Goal: Transaction & Acquisition: Book appointment/travel/reservation

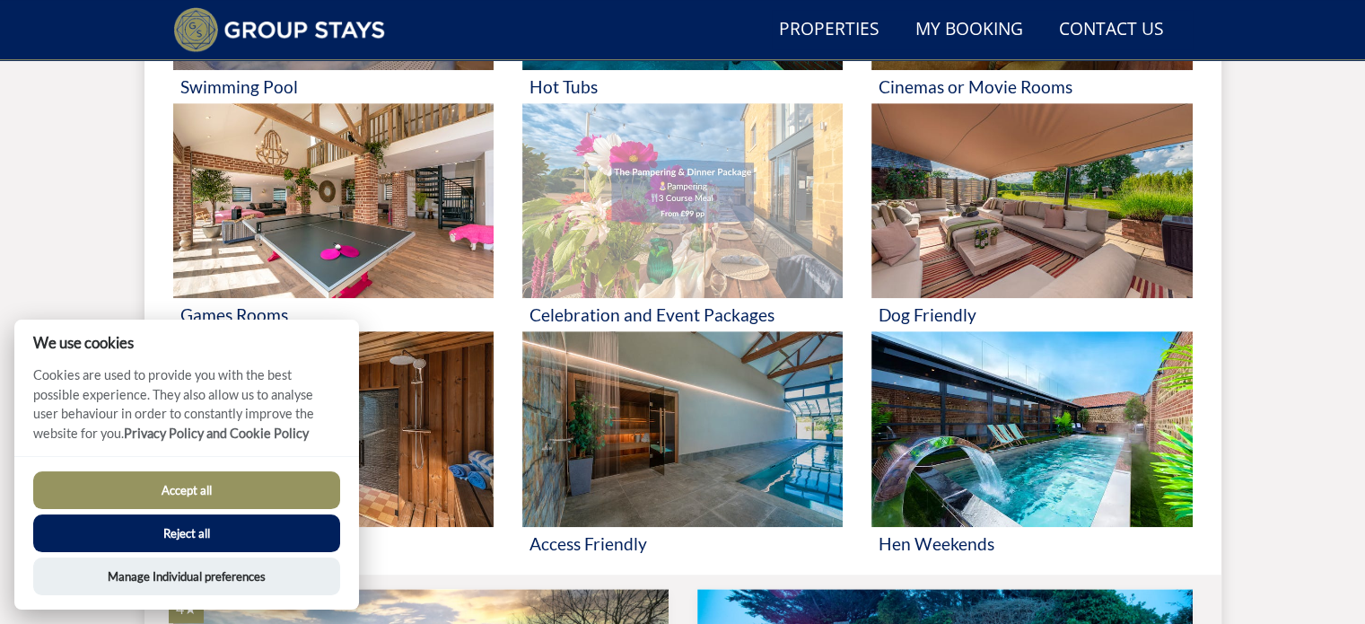
scroll to position [1036, 0]
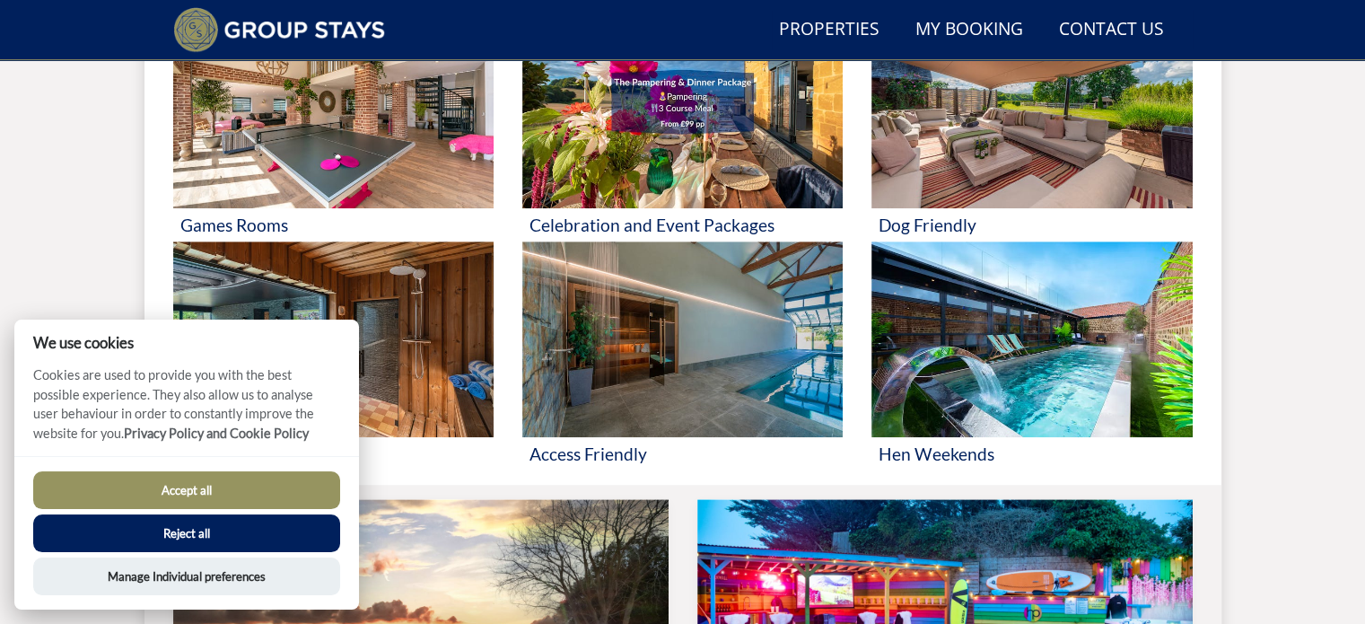
click at [218, 489] on button "Accept all" at bounding box center [186, 490] width 307 height 38
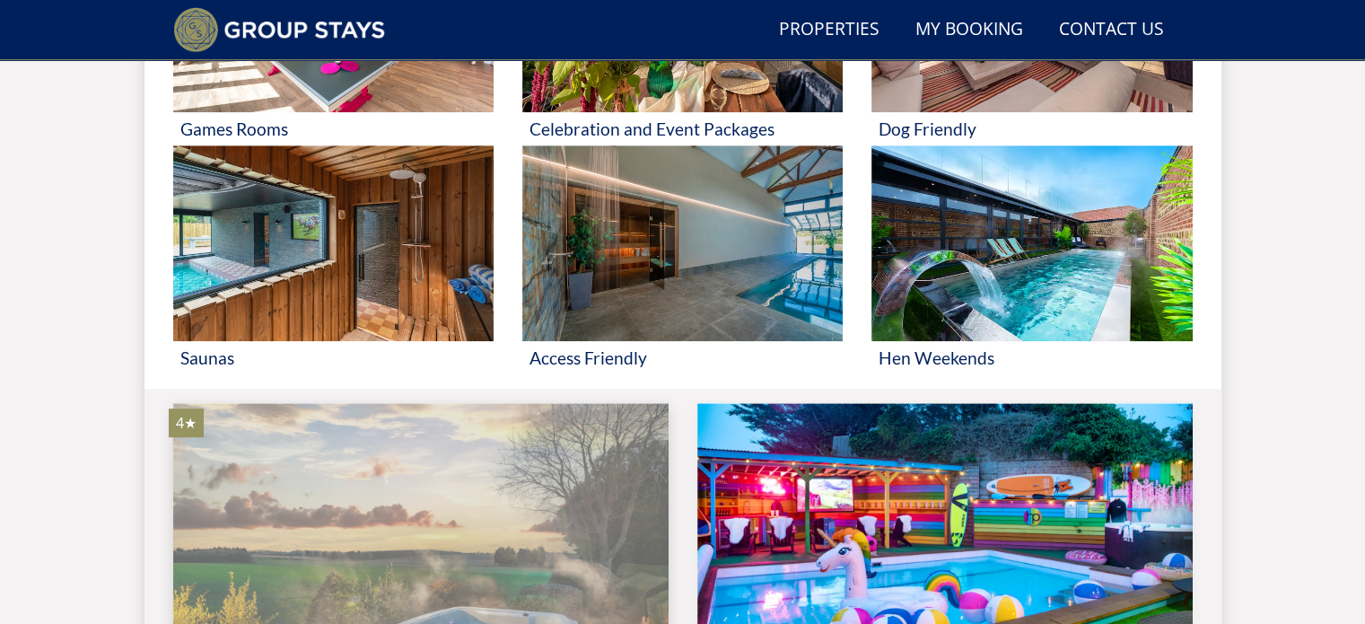
scroll to position [1305, 0]
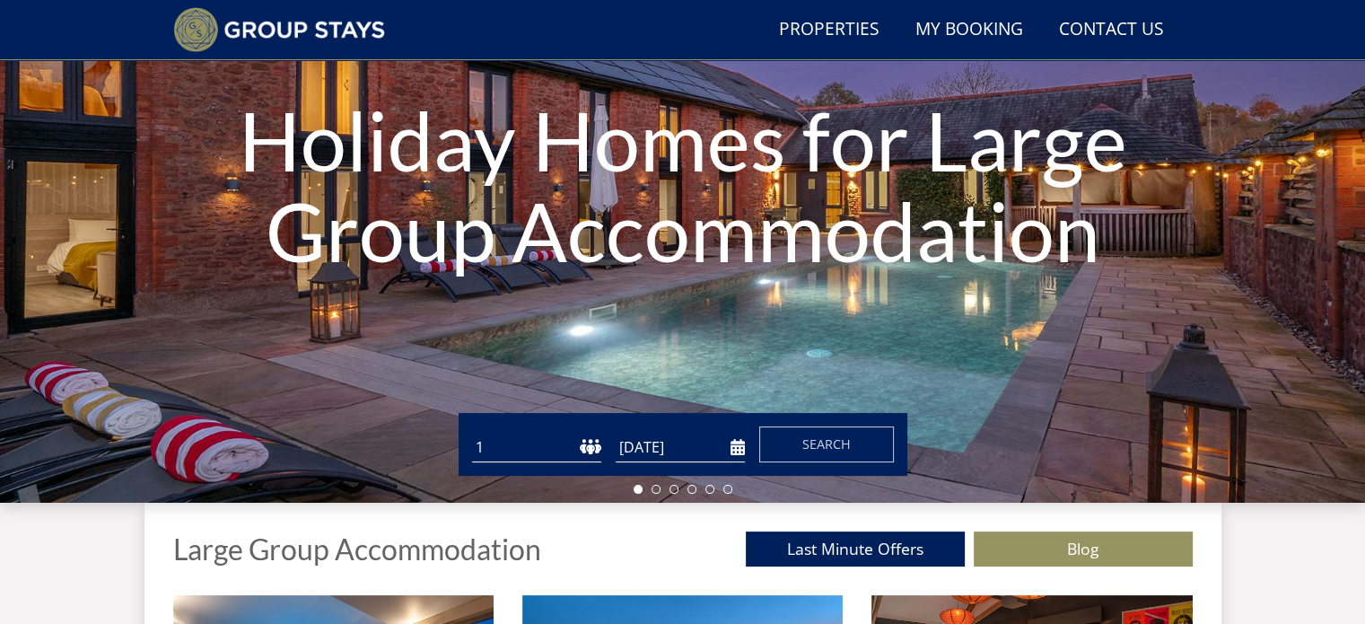
scroll to position [228, 0]
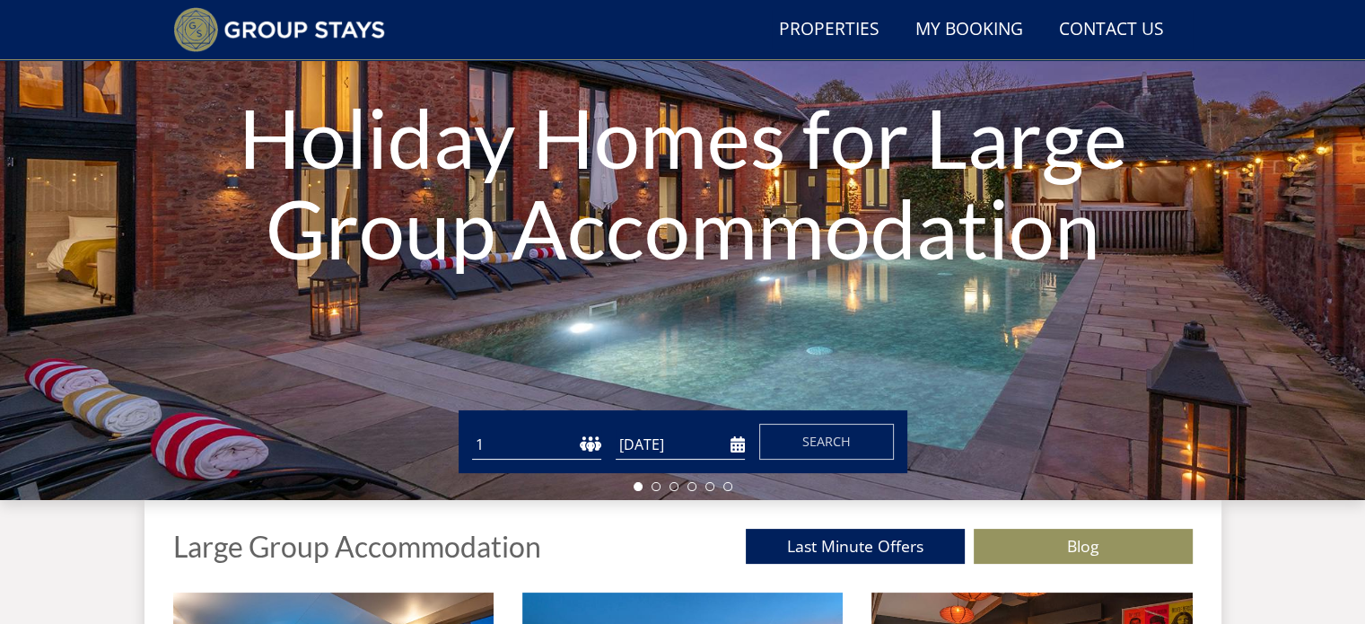
click at [539, 448] on select "1 2 3 4 5 6 7 8 9 10 11 12 13 14 15 16 17 18 19 20 21 22 23 24 25 26 27 28 29 3…" at bounding box center [536, 445] width 129 height 30
select select "10"
click at [472, 430] on select "1 2 3 4 5 6 7 8 9 10 11 12 13 14 15 16 17 18 19 20 21 22 23 24 25 26 27 28 29 3…" at bounding box center [536, 445] width 129 height 30
click at [678, 445] on input "[DATE]" at bounding box center [680, 445] width 129 height 30
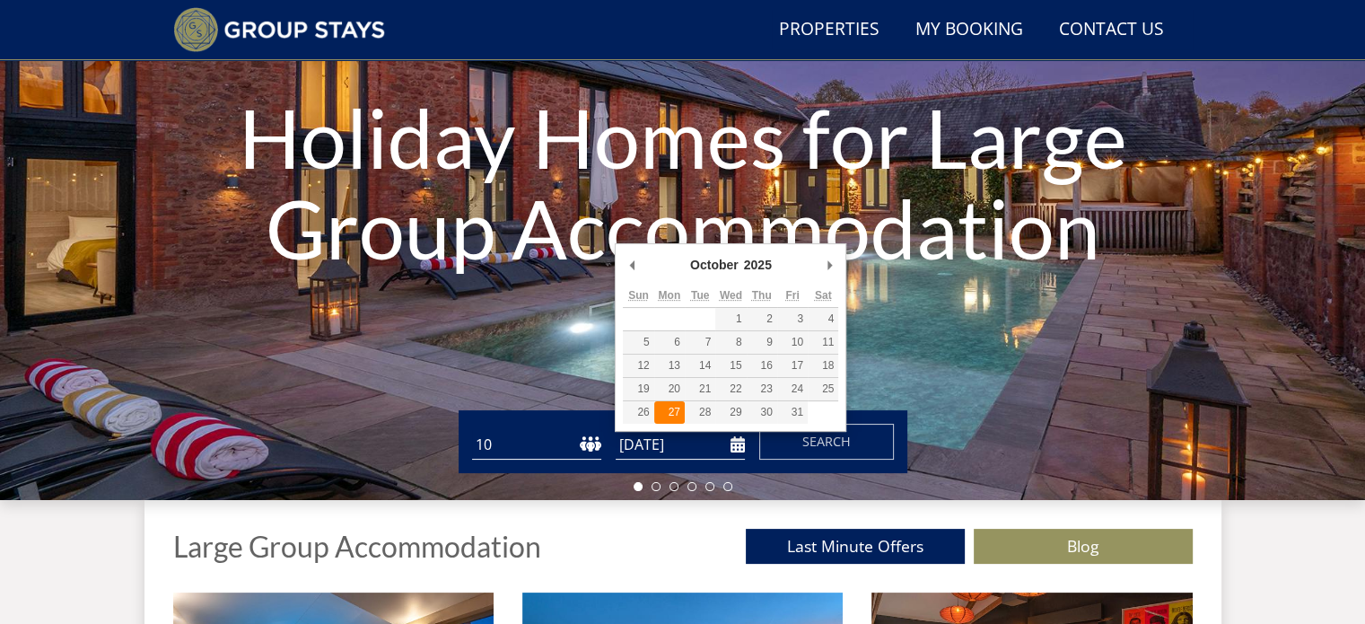
type input "[DATE]"
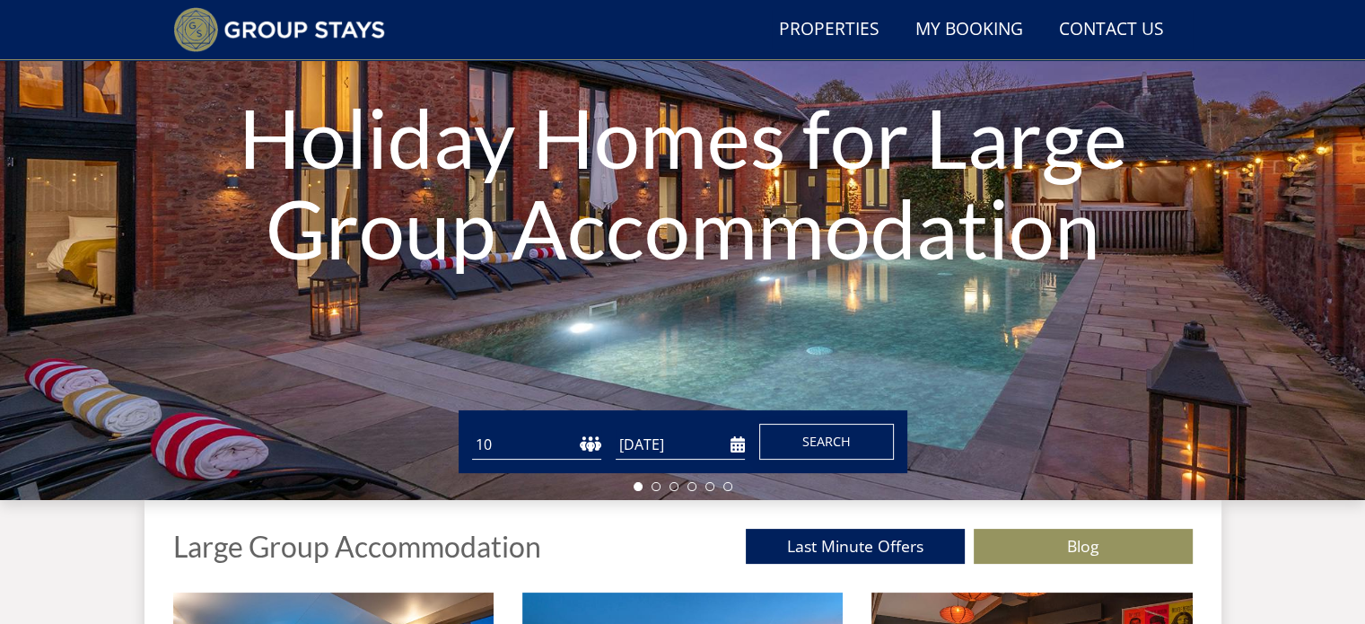
click at [805, 444] on span "Search" at bounding box center [826, 441] width 48 height 17
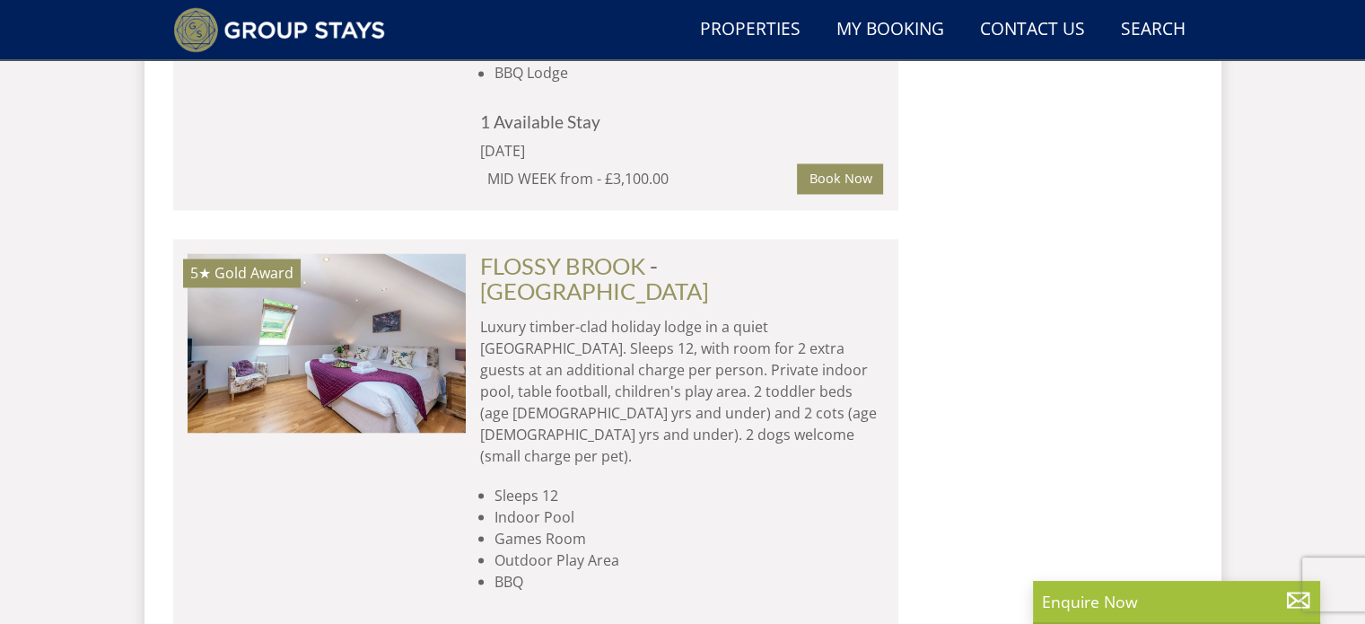
scroll to position [3051, 0]
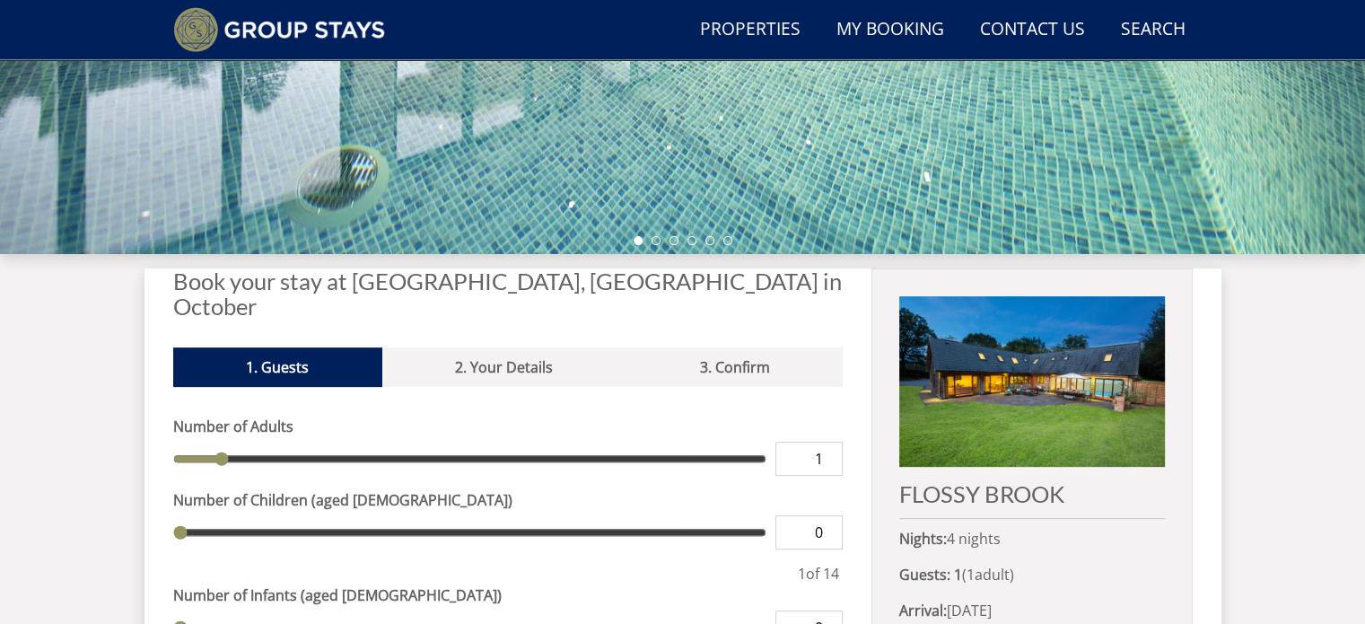
scroll to position [718, 0]
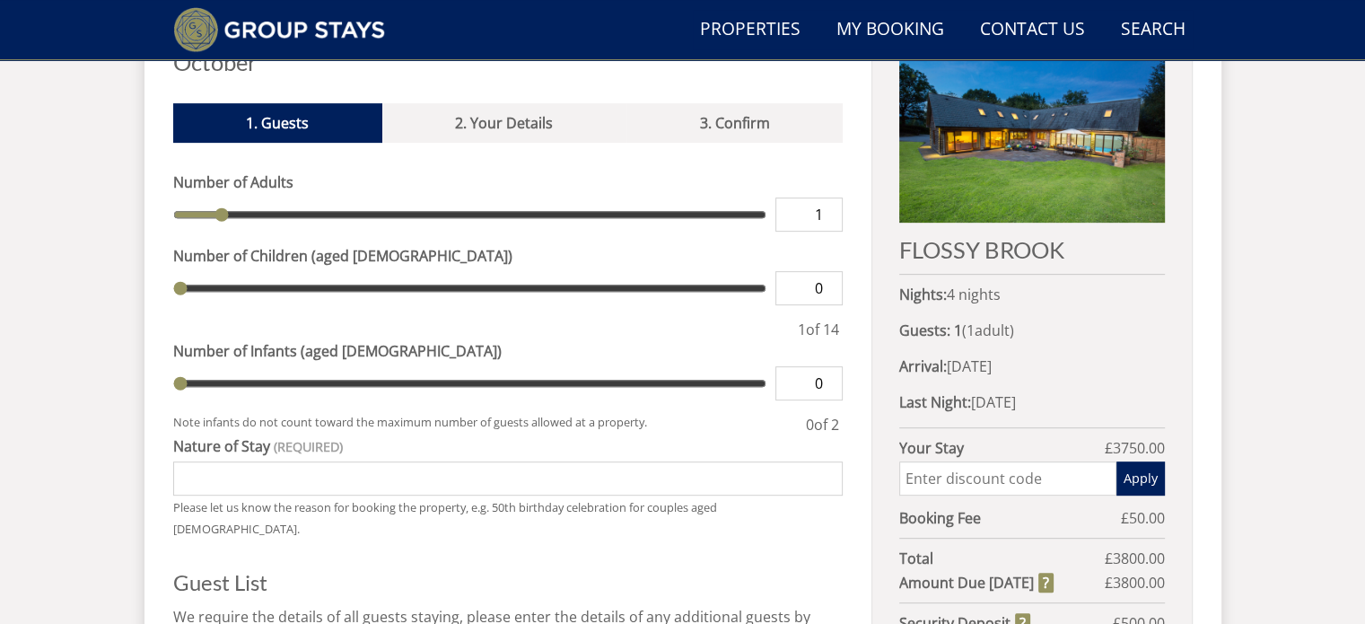
type input "2"
drag, startPoint x: 222, startPoint y: 189, endPoint x: 267, endPoint y: 189, distance: 44.9
type input "2"
click at [258, 197] on input "range" at bounding box center [470, 214] width 594 height 34
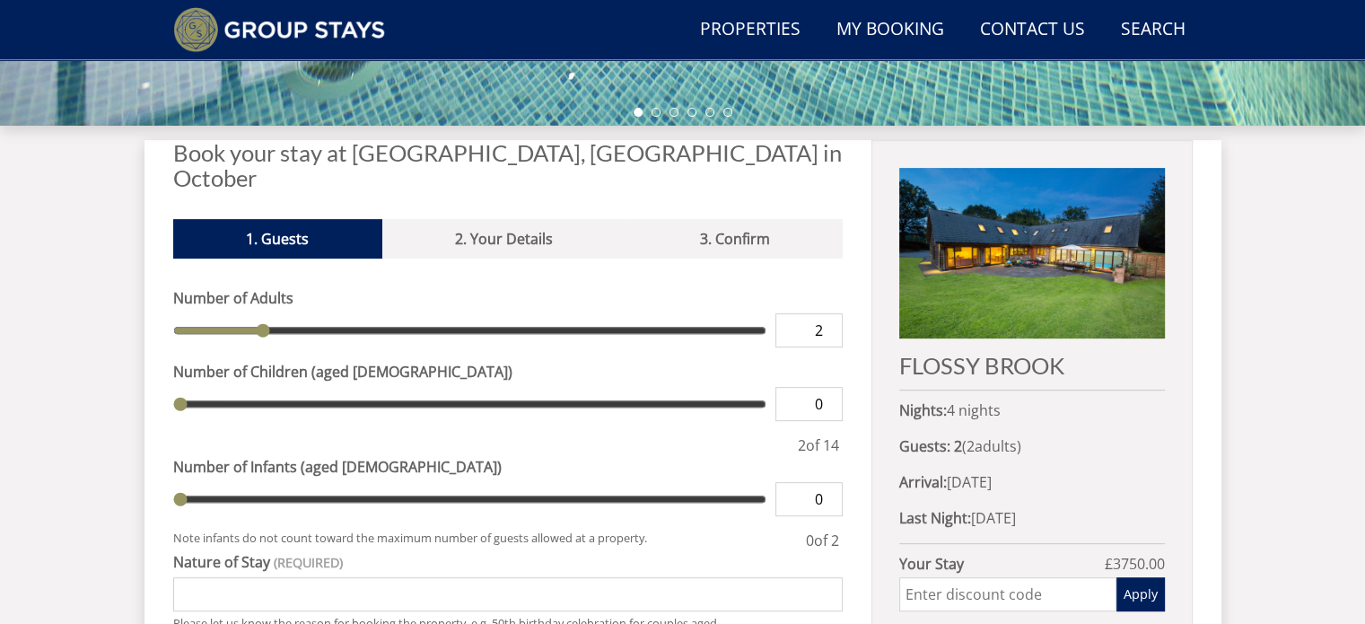
scroll to position [359, 0]
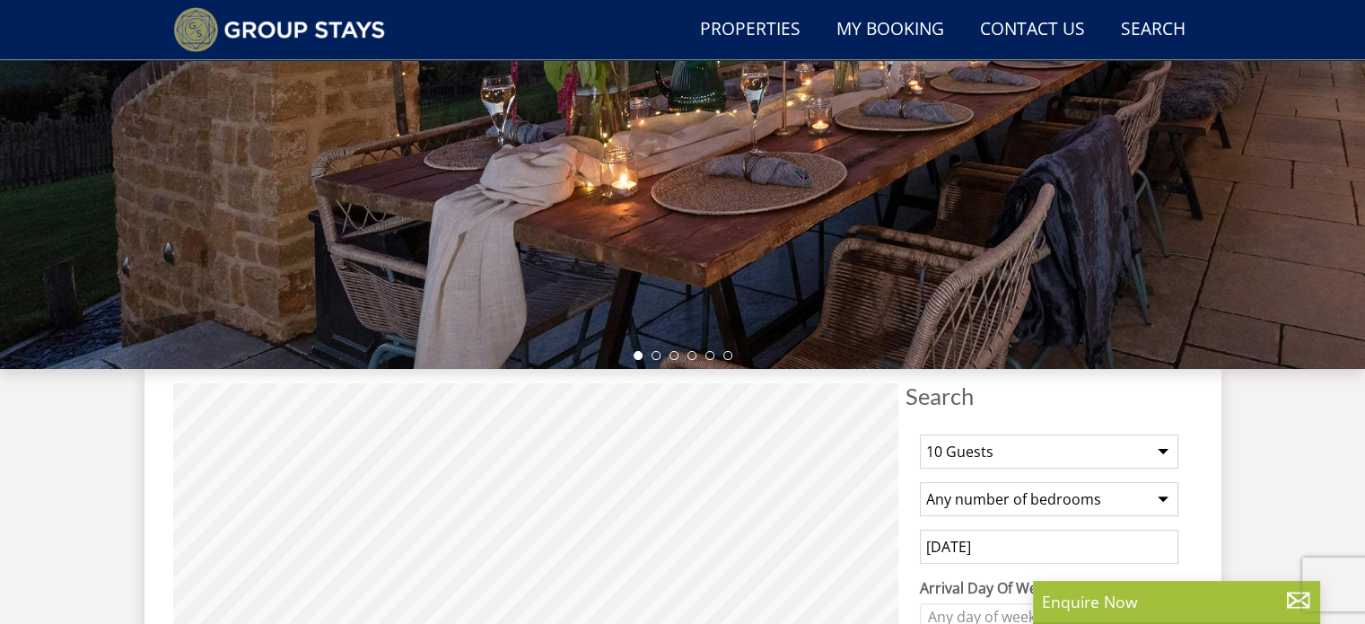
scroll to position [3051, 0]
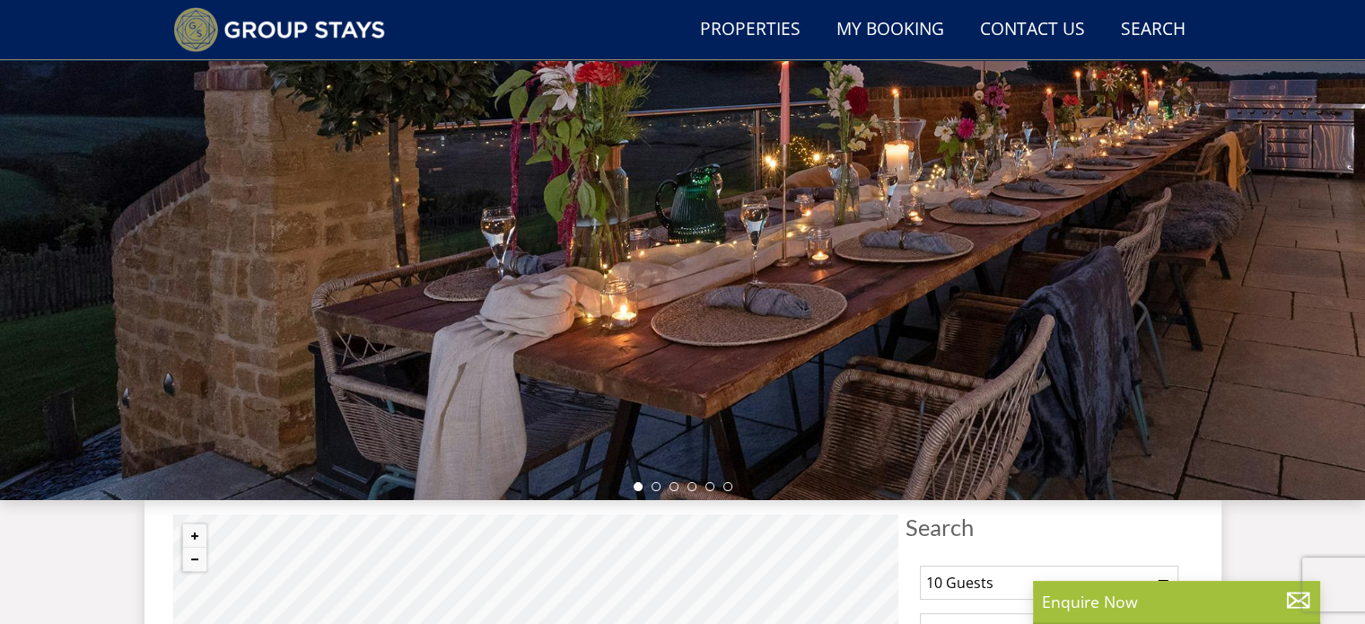
select select "10"
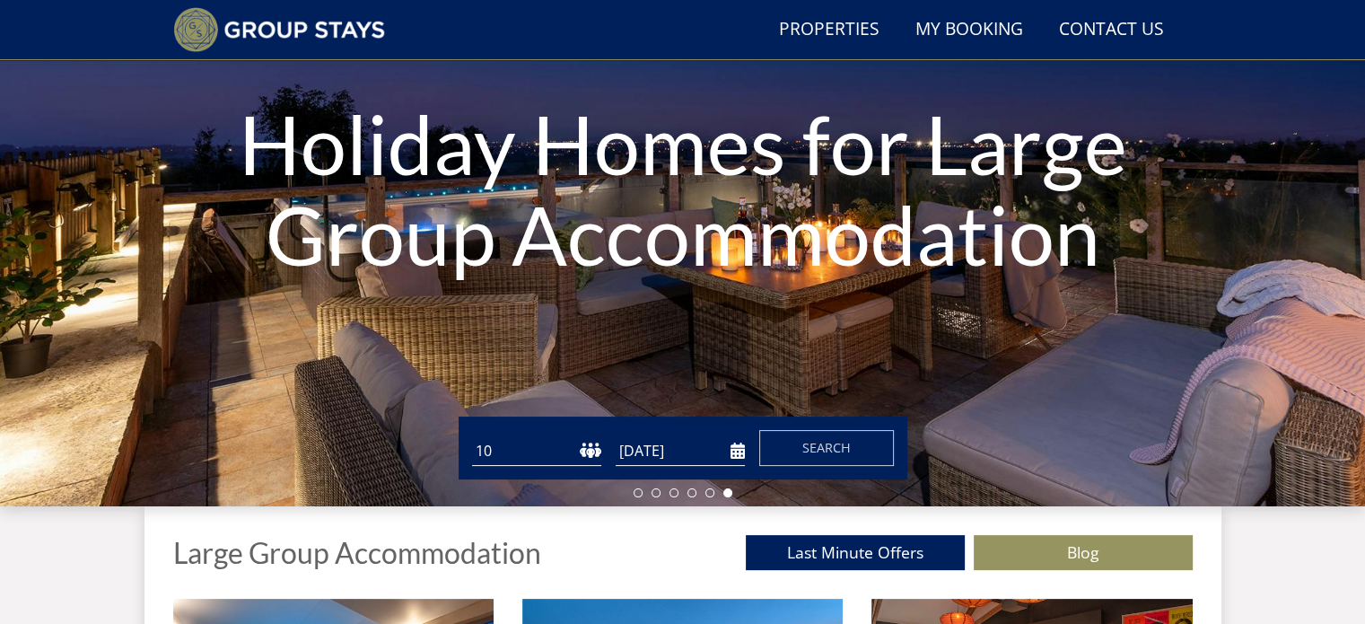
scroll to position [137, 0]
